Goal: Check status: Check status

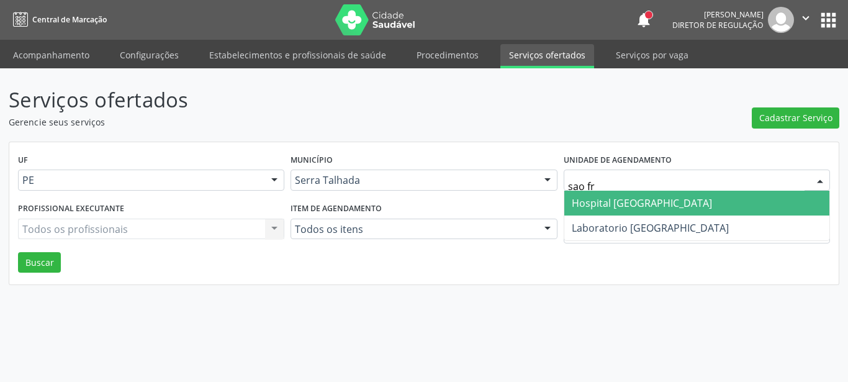
type input "sao fra"
click at [607, 201] on span "Hospital [GEOGRAPHIC_DATA]" at bounding box center [642, 203] width 140 height 14
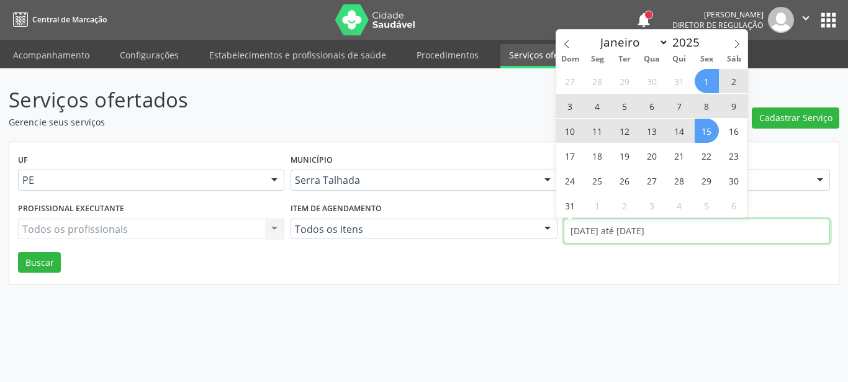
click at [603, 233] on input "01/08/2025 até 15/08/2025" at bounding box center [697, 230] width 266 height 25
click at [572, 47] on span at bounding box center [566, 40] width 21 height 21
select select "6"
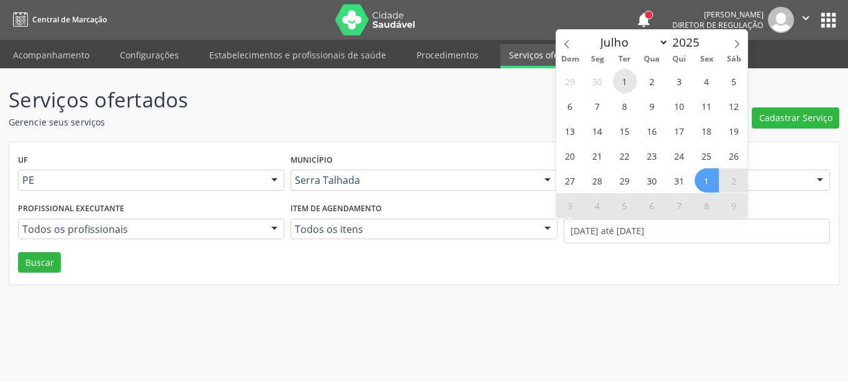
click at [619, 79] on span "1" at bounding box center [625, 81] width 24 height 24
type input "01/07/2025"
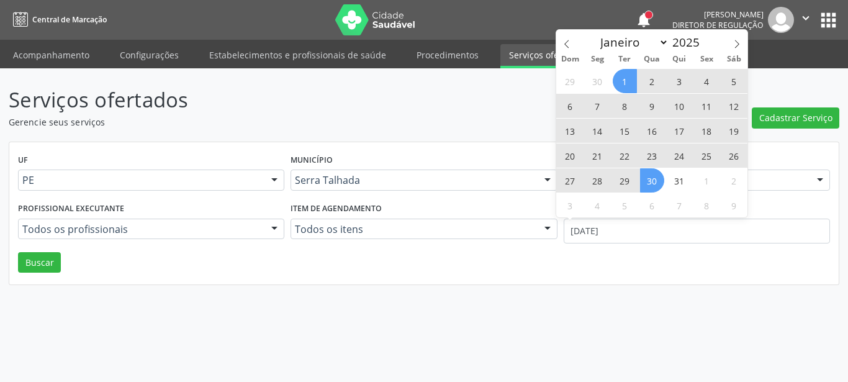
click at [659, 189] on span "30" at bounding box center [652, 180] width 24 height 24
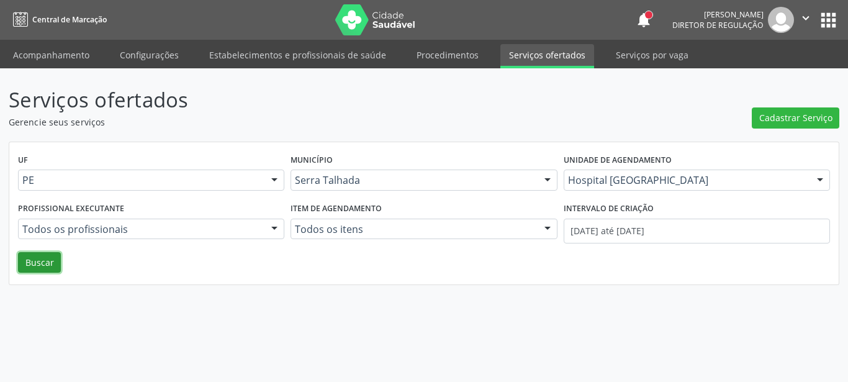
click at [31, 256] on button "Buscar" at bounding box center [39, 262] width 43 height 21
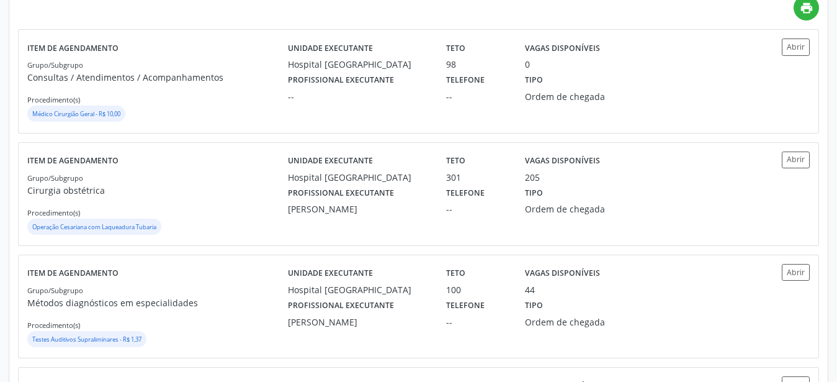
scroll to position [317, 0]
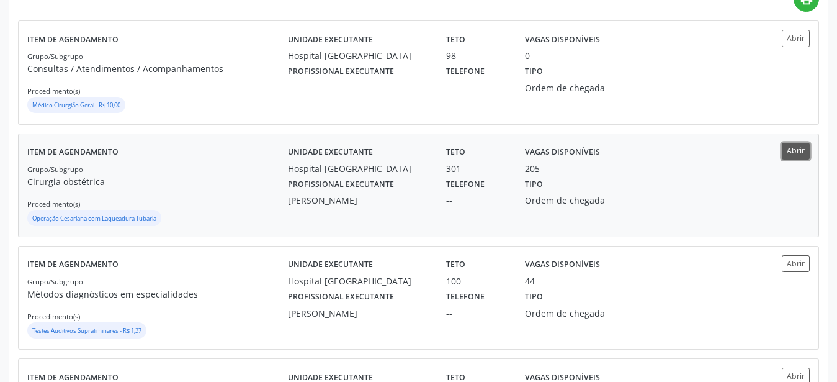
click at [795, 155] on button "Abrir" at bounding box center [796, 151] width 28 height 17
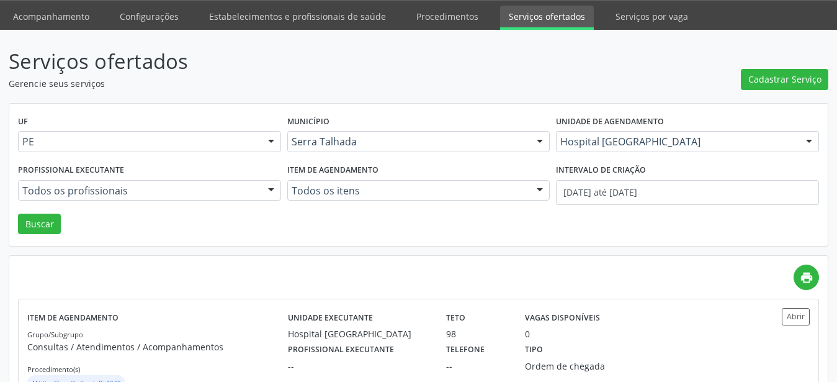
scroll to position [0, 0]
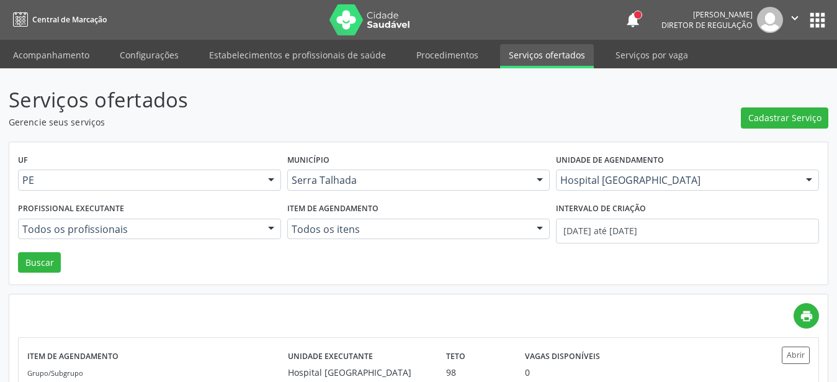
click at [793, 17] on icon "" at bounding box center [795, 18] width 14 height 14
click at [762, 71] on link "Sair" at bounding box center [764, 75] width 86 height 17
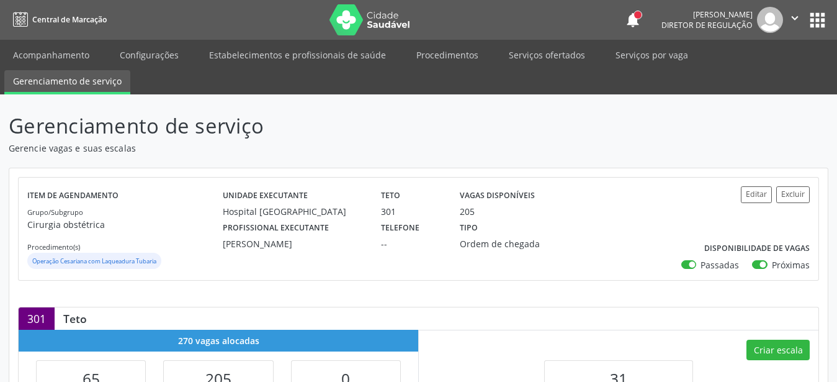
click at [795, 15] on icon "" at bounding box center [795, 18] width 14 height 14
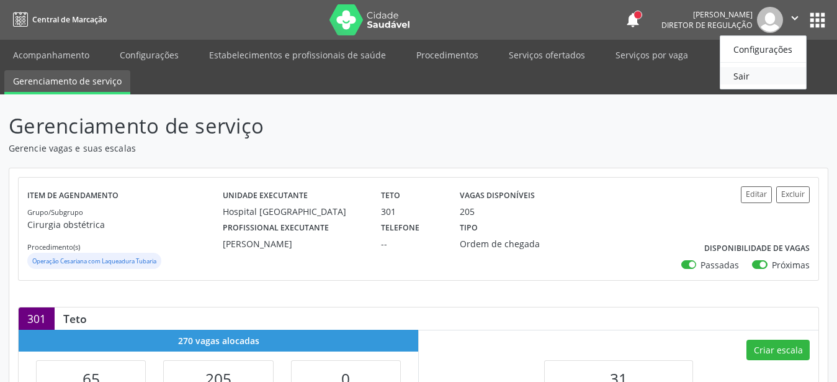
drag, startPoint x: 749, startPoint y: 81, endPoint x: 734, endPoint y: 75, distance: 16.5
click at [749, 79] on link "Sair" at bounding box center [764, 75] width 86 height 17
